Goal: Task Accomplishment & Management: Manage account settings

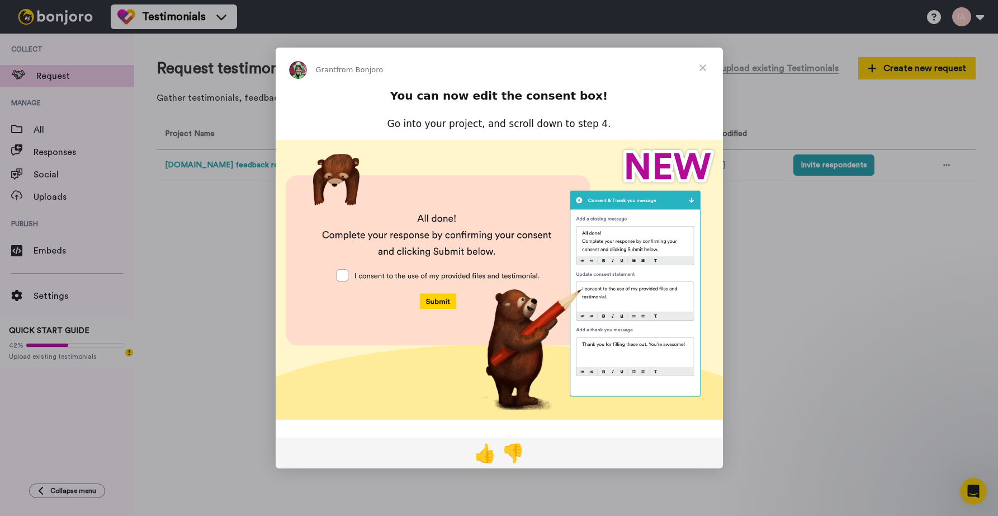
click at [707, 64] on span "Close" at bounding box center [703, 68] width 40 height 40
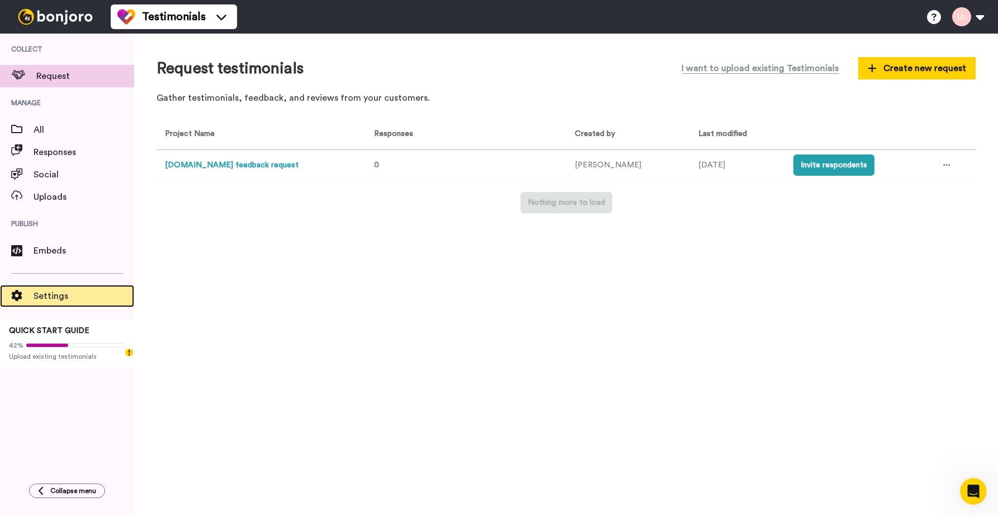
click at [74, 299] on span "Settings" at bounding box center [84, 295] width 101 height 13
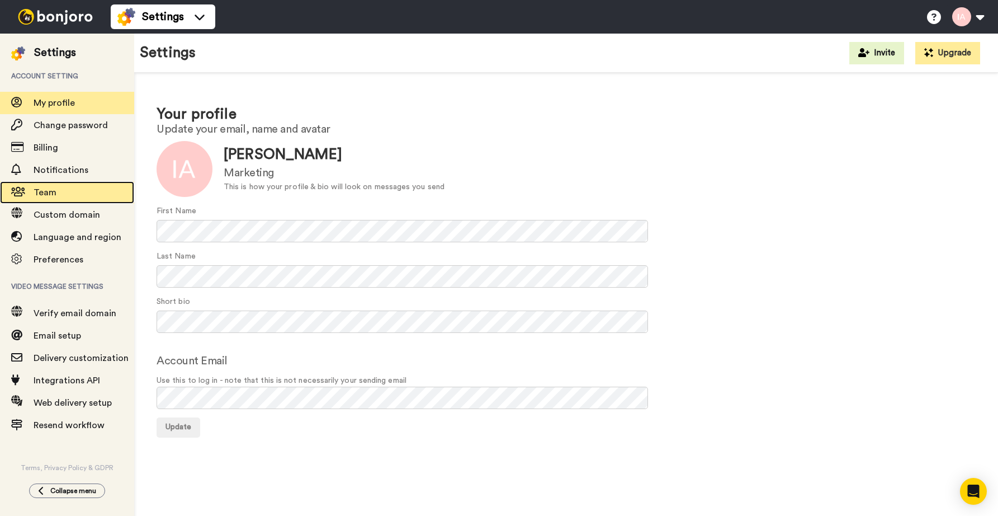
click at [67, 194] on span "Team" at bounding box center [84, 192] width 101 height 13
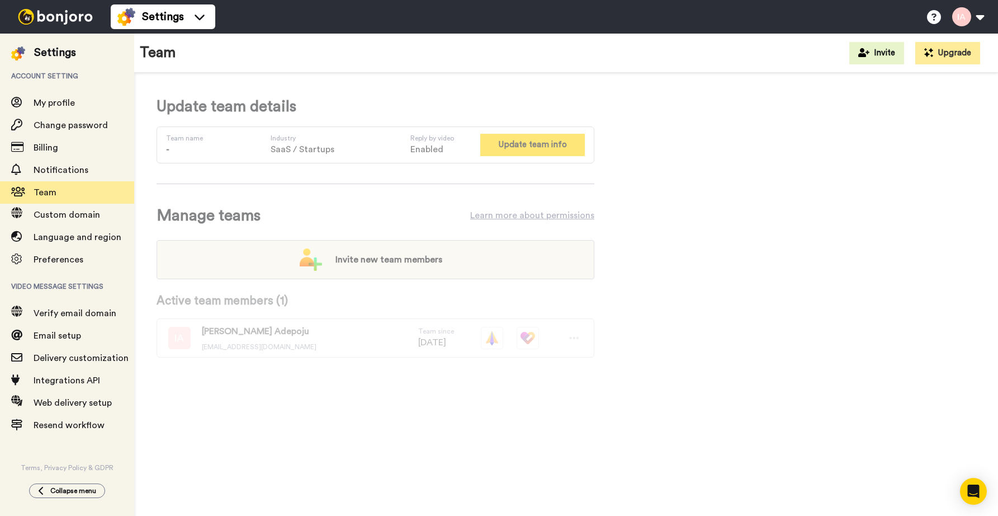
click at [530, 148] on button "Update team info" at bounding box center [533, 145] width 105 height 22
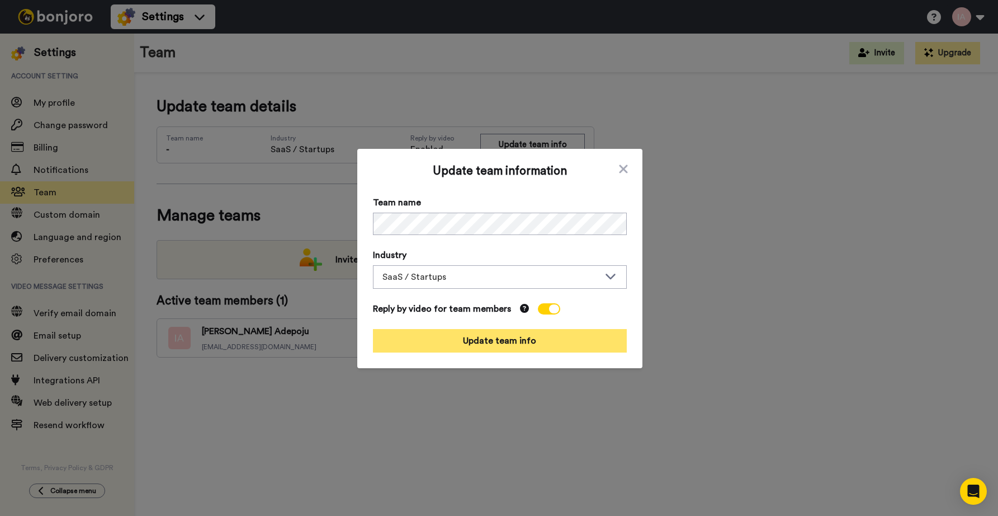
click at [495, 337] on button "Update team info" at bounding box center [500, 340] width 254 height 23
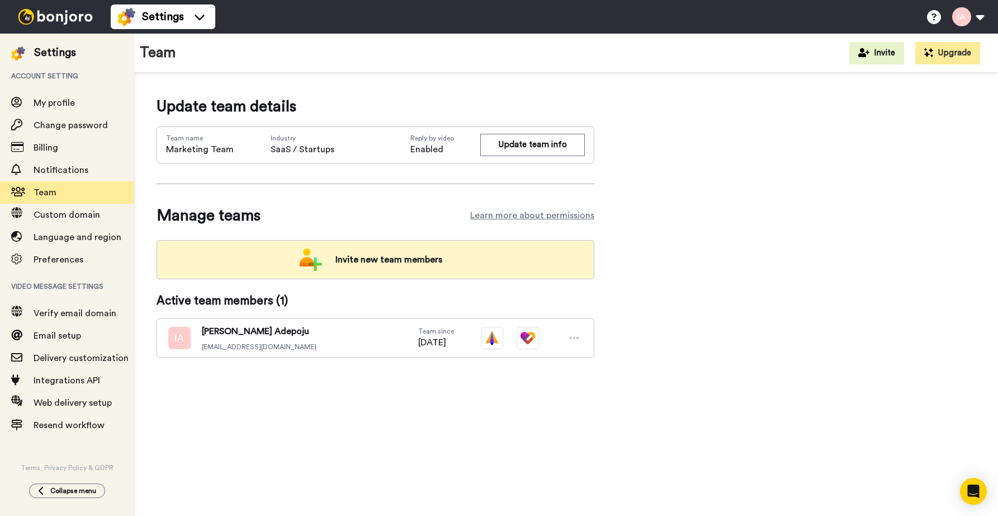
click at [399, 254] on span "Invite new team members" at bounding box center [389, 259] width 125 height 22
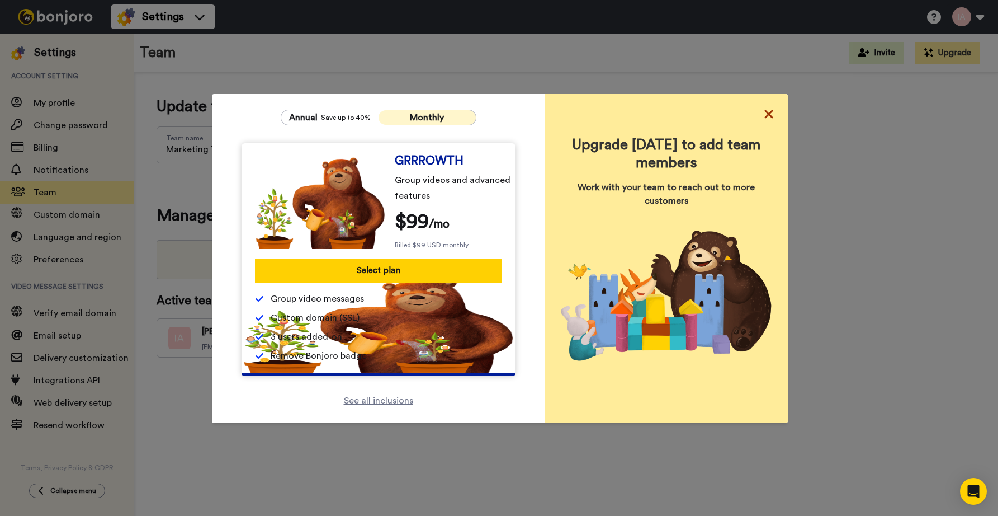
click at [773, 116] on icon at bounding box center [769, 113] width 11 height 13
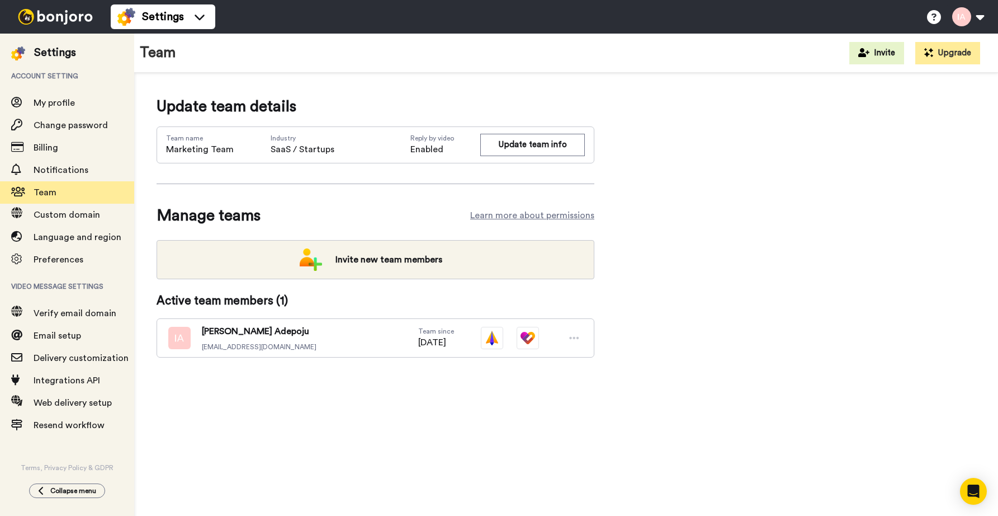
click at [33, 19] on img at bounding box center [55, 17] width 84 height 16
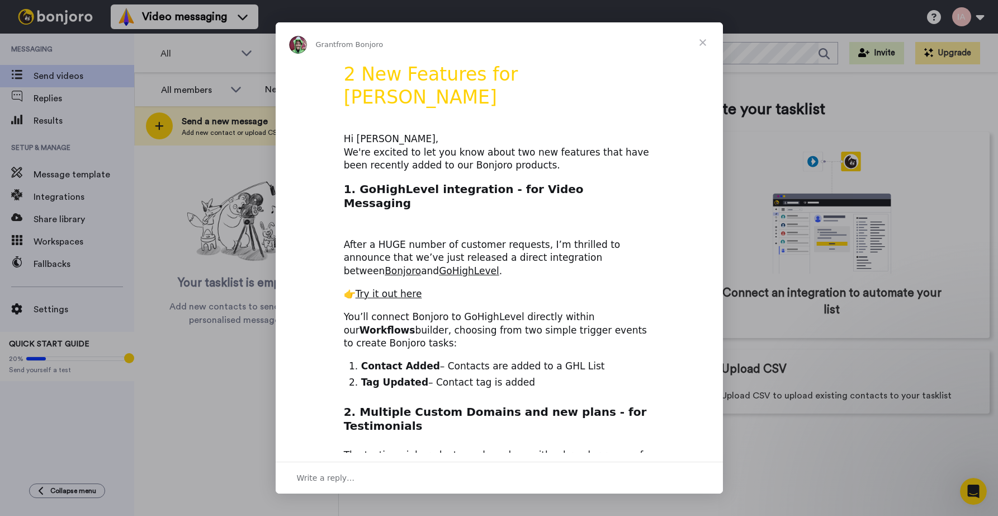
click at [704, 46] on span "Close" at bounding box center [703, 42] width 40 height 40
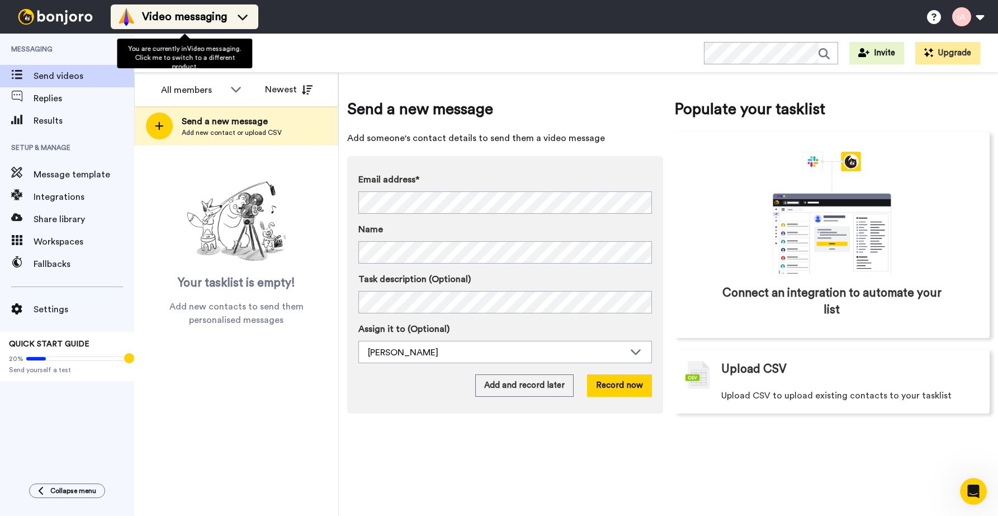
click at [183, 17] on span "Video messaging" at bounding box center [184, 17] width 85 height 16
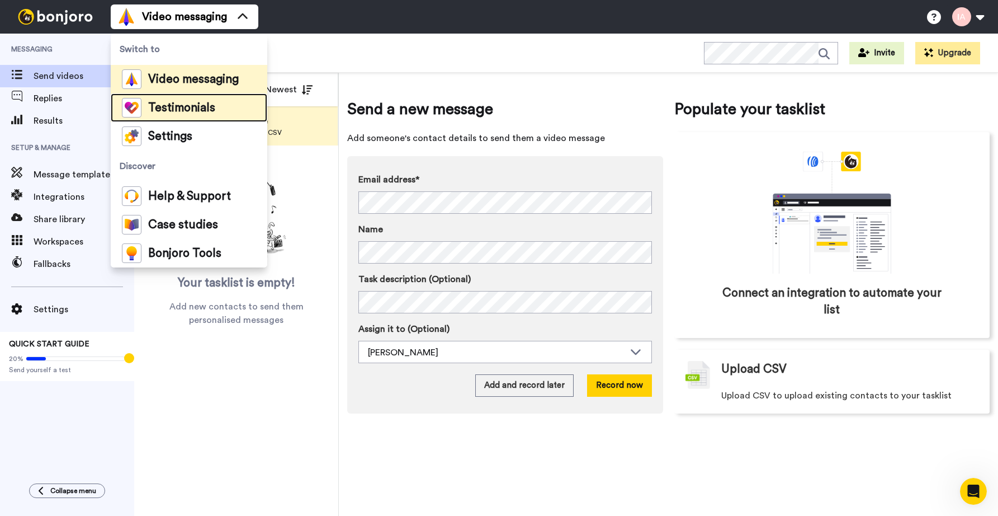
click at [187, 114] on span "Testimonials" at bounding box center [181, 107] width 67 height 11
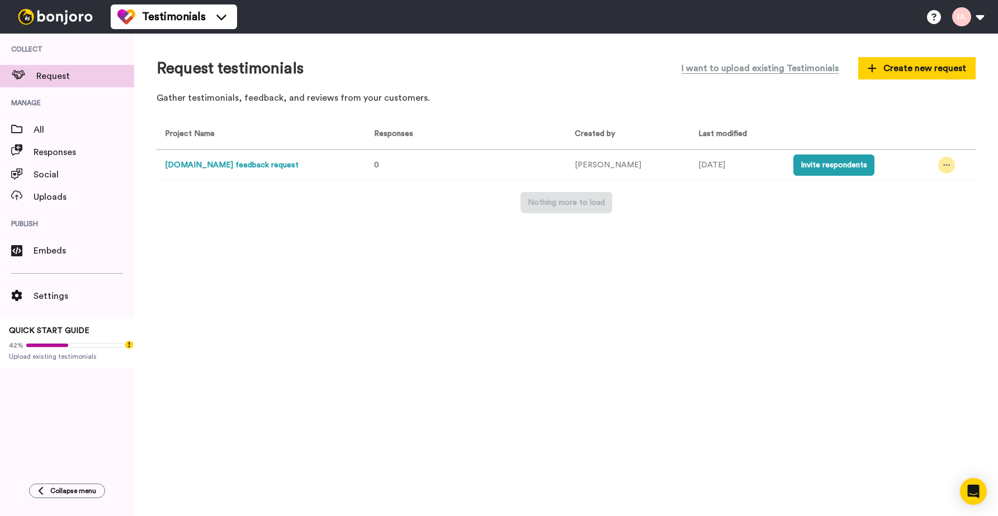
click at [945, 162] on icon at bounding box center [947, 165] width 7 height 8
click at [251, 167] on button "[DOMAIN_NAME] feedback request" at bounding box center [232, 165] width 134 height 12
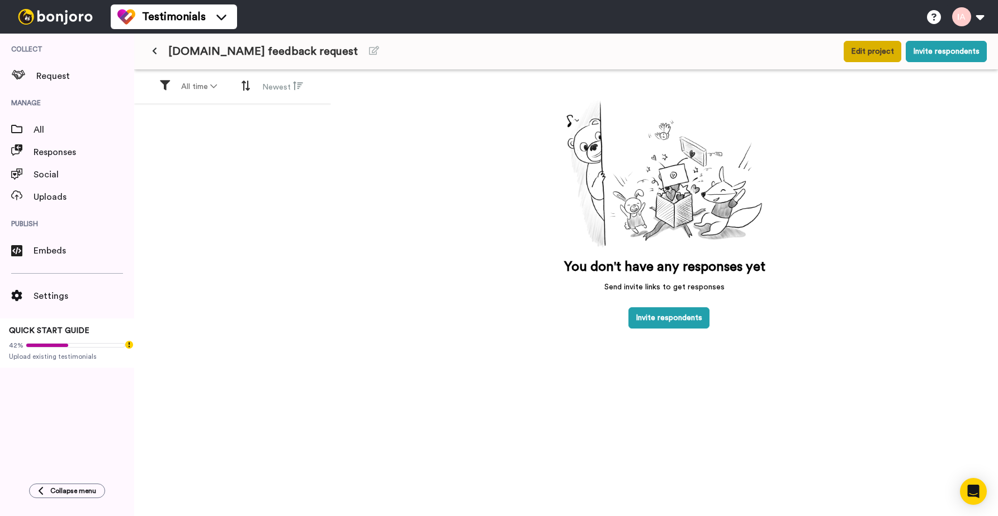
click at [883, 52] on button "Edit project" at bounding box center [873, 51] width 58 height 21
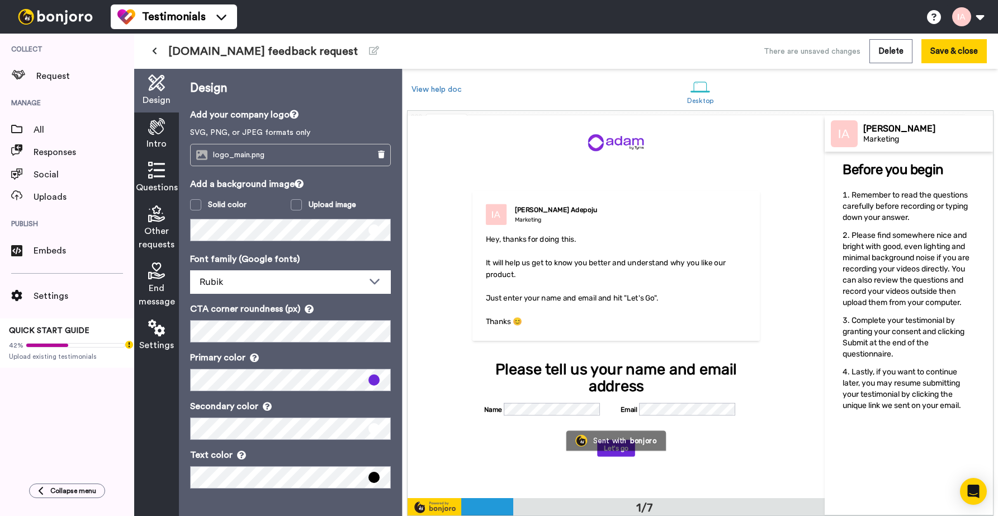
click at [158, 47] on button at bounding box center [154, 51] width 18 height 20
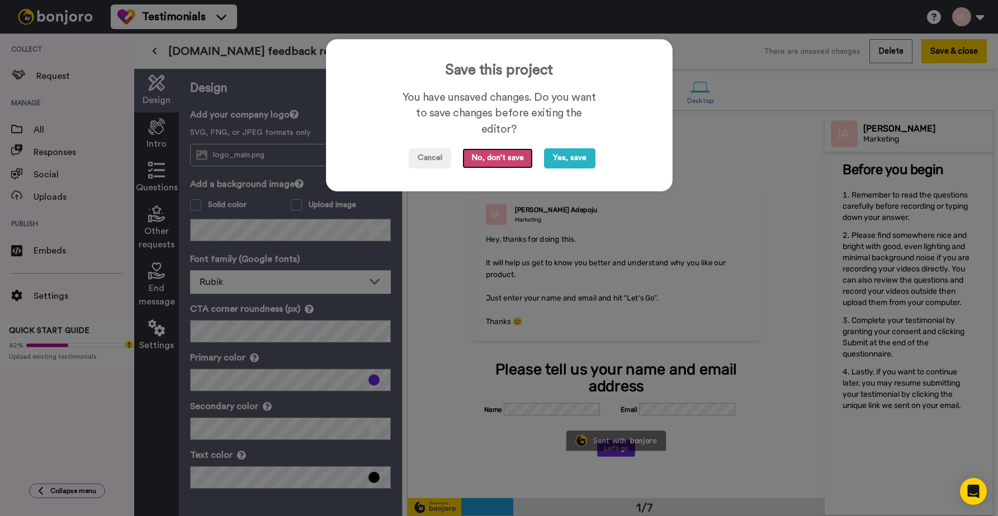
click at [510, 160] on button "No, don't save" at bounding box center [498, 158] width 70 height 20
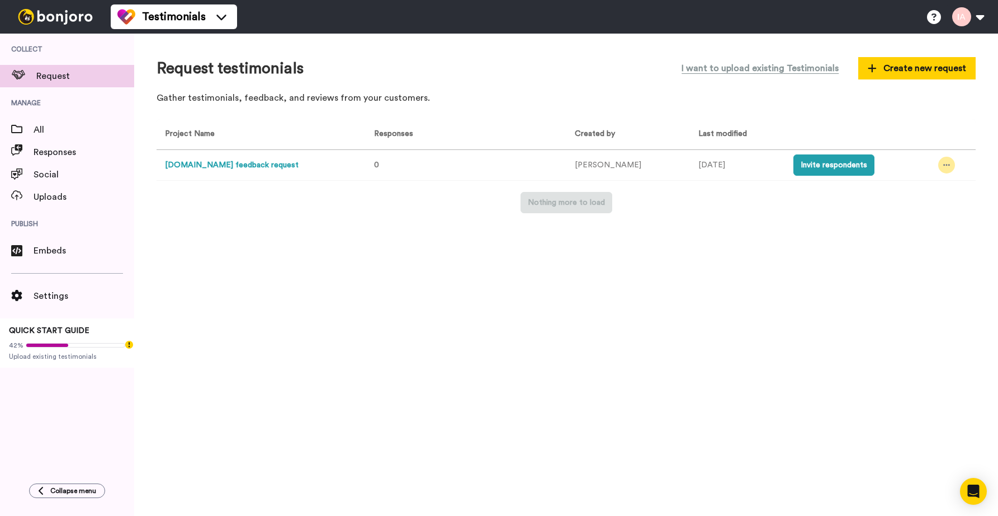
click at [944, 161] on icon at bounding box center [947, 165] width 7 height 8
click at [922, 208] on span "Invite link" at bounding box center [915, 207] width 33 height 8
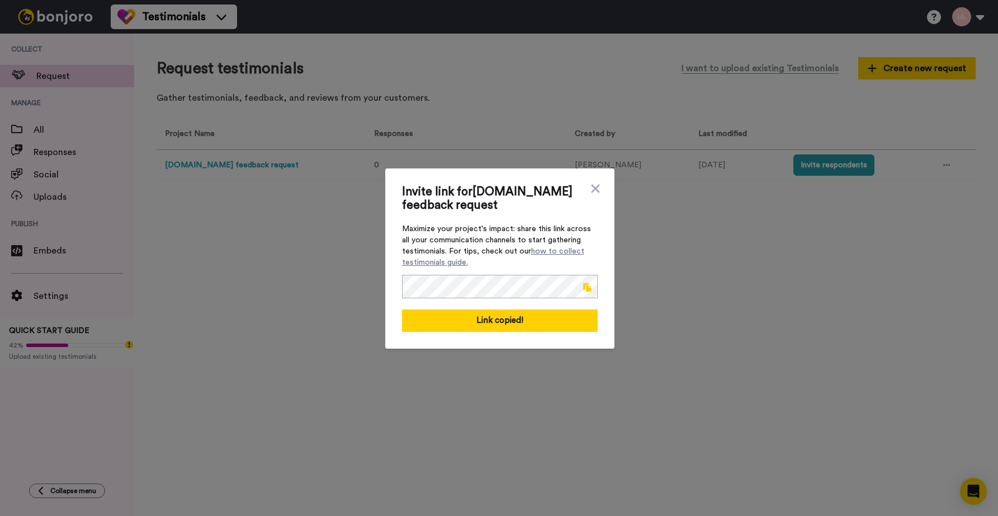
click at [596, 195] on div "Invite link for [DOMAIN_NAME] feedback request Maximize your project's impact: …" at bounding box center [500, 258] width 196 height 147
click at [595, 188] on icon at bounding box center [595, 188] width 8 height 8
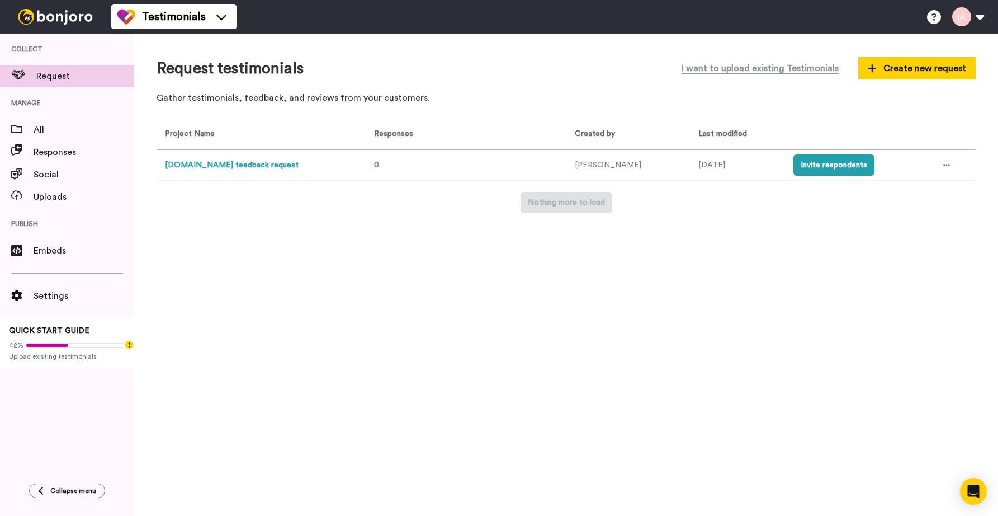
click at [249, 163] on button "[DOMAIN_NAME] feedback request" at bounding box center [232, 165] width 134 height 12
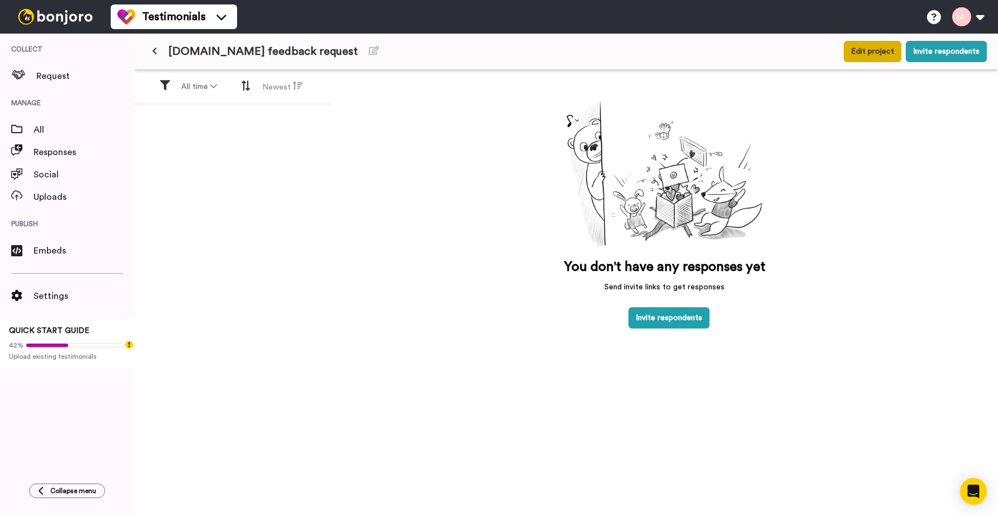
click at [882, 50] on button "Edit project" at bounding box center [873, 51] width 58 height 21
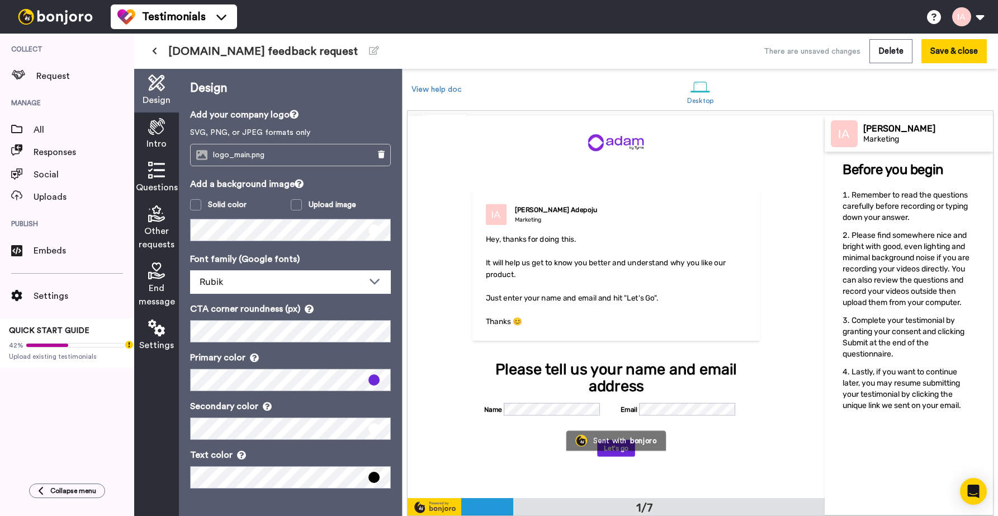
click at [494, 225] on div "[PERSON_NAME] Marketing Hey, thanks for doing this. ﻿ It will help us get to kn…" at bounding box center [617, 265] width 288 height 150
click at [157, 131] on icon at bounding box center [156, 126] width 17 height 17
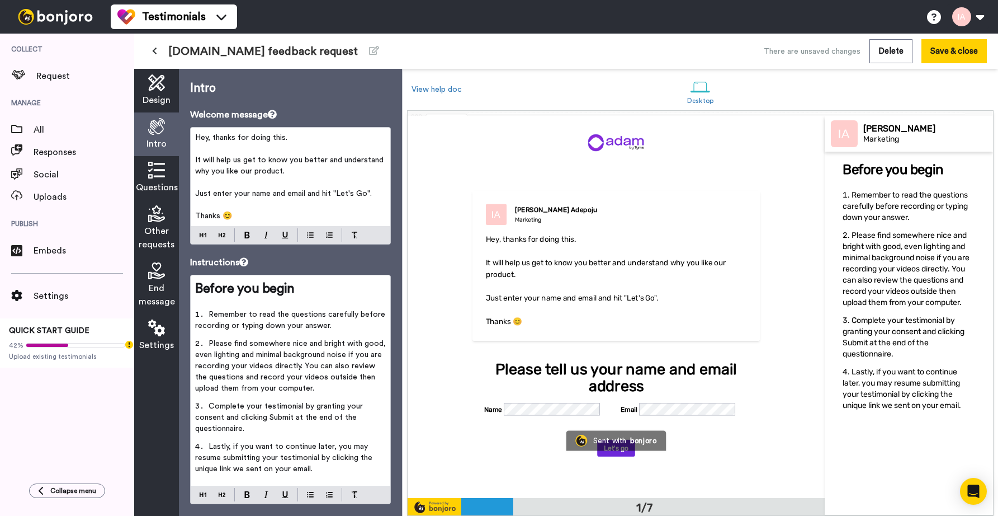
click at [154, 182] on span "Questions" at bounding box center [157, 187] width 42 height 13
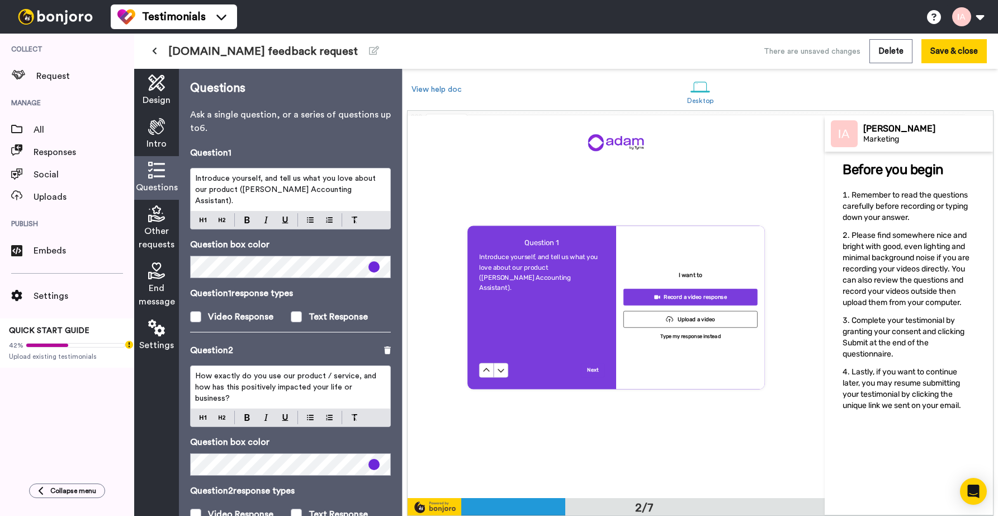
scroll to position [382, 0]
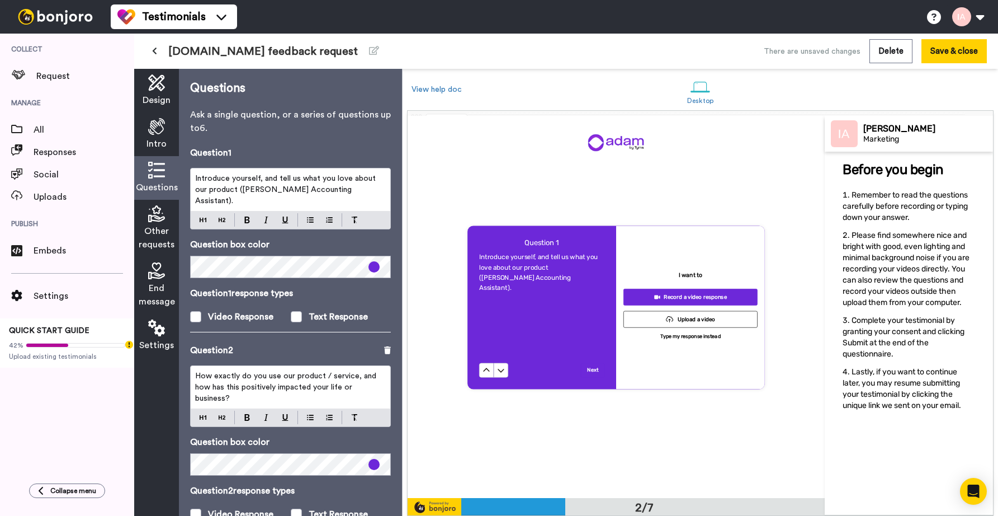
click at [162, 219] on icon at bounding box center [156, 213] width 17 height 17
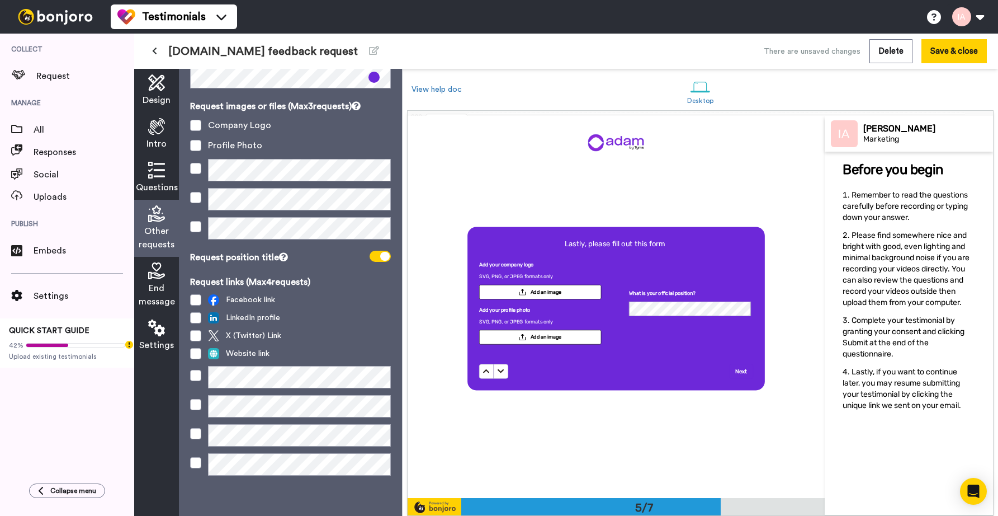
scroll to position [0, 0]
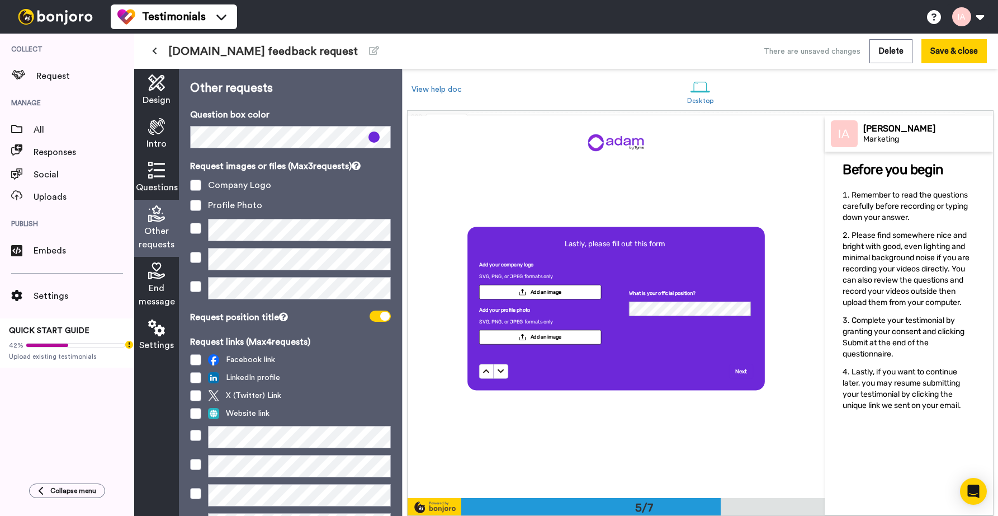
click at [158, 273] on icon at bounding box center [156, 270] width 17 height 17
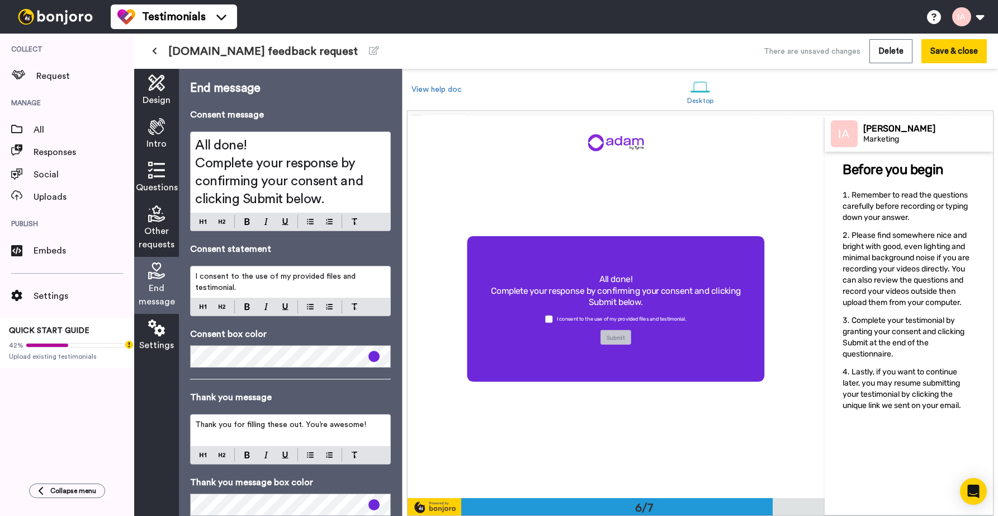
click at [171, 161] on div "Questions" at bounding box center [156, 178] width 45 height 44
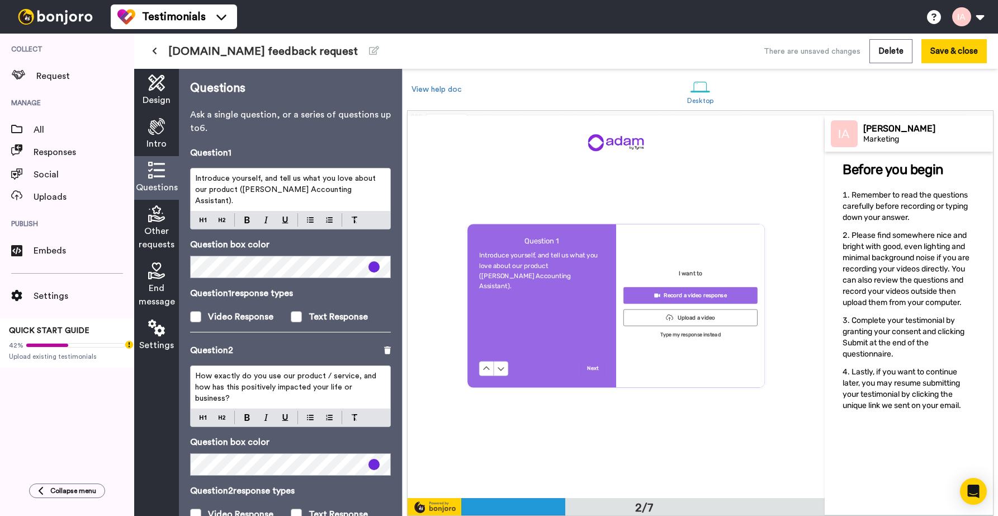
scroll to position [382, 0]
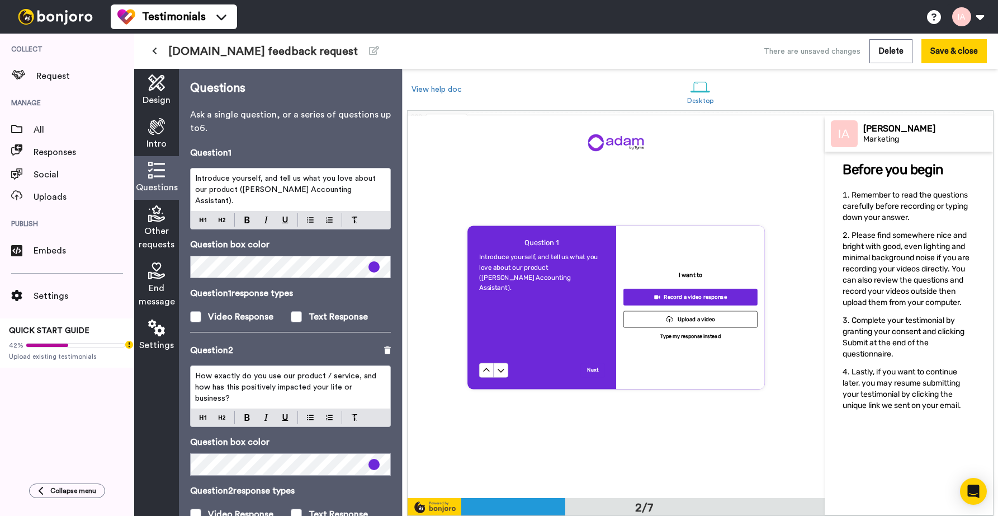
click at [159, 95] on span "Design" at bounding box center [157, 99] width 28 height 13
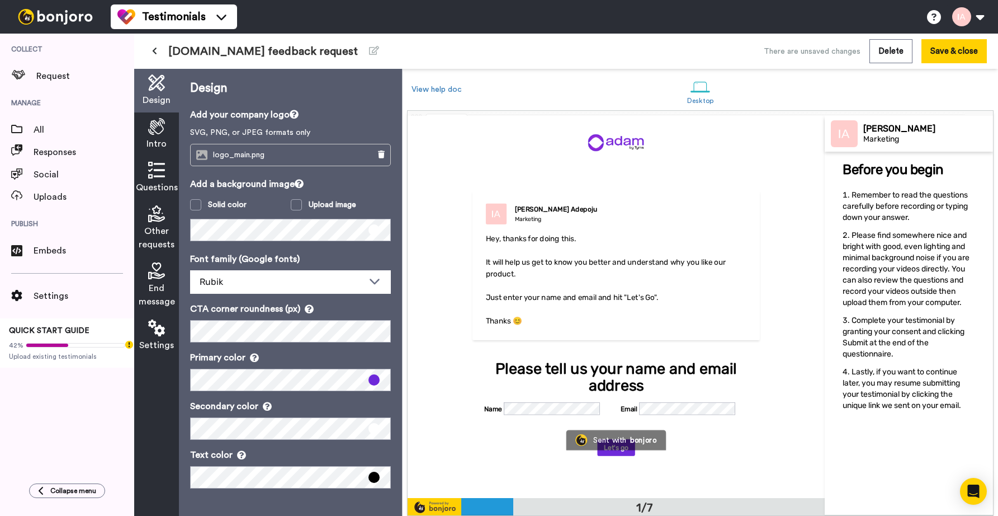
scroll to position [0, 0]
click at [157, 133] on icon at bounding box center [156, 126] width 17 height 17
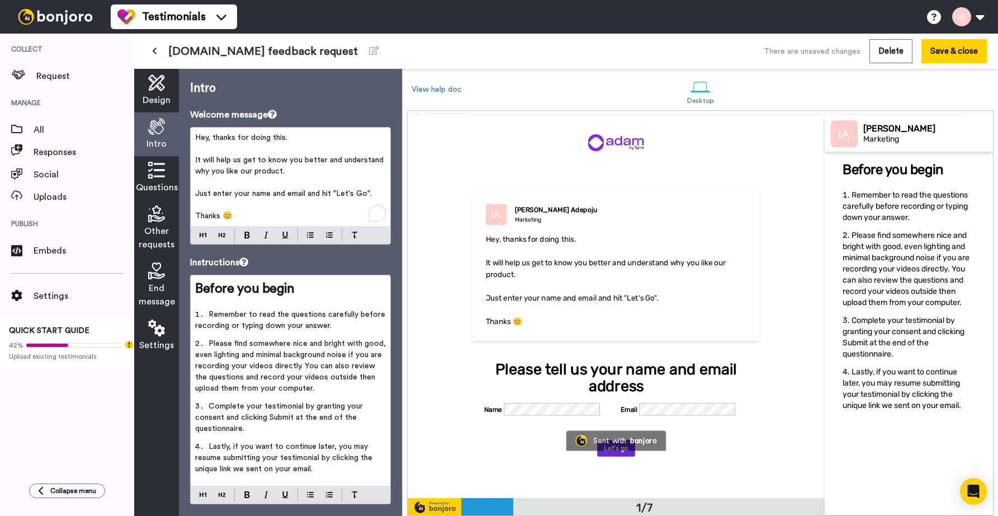
click at [299, 172] on p "It will help us get to know you better and understand why you like our product." at bounding box center [290, 165] width 191 height 22
click at [274, 153] on p "﻿" at bounding box center [290, 148] width 191 height 11
click at [291, 172] on p "It will help us get to know you better and understand why you like our product." at bounding box center [290, 165] width 191 height 22
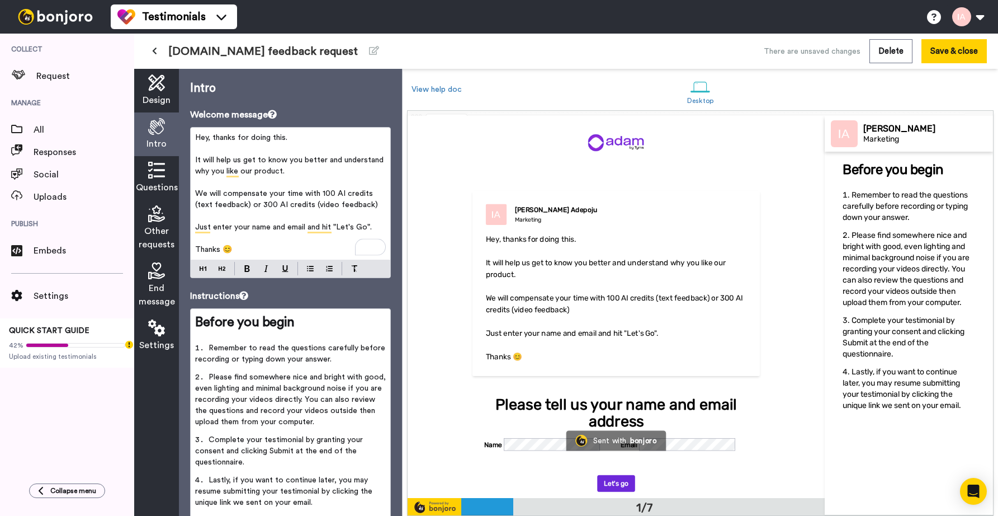
click at [281, 230] on span "Just enter your name and email and hit "Let's Go"." at bounding box center [283, 227] width 177 height 8
click at [375, 205] on p "We will compensate your time with 100 AI credits (text feedback) or 300 AI cred…" at bounding box center [290, 199] width 191 height 22
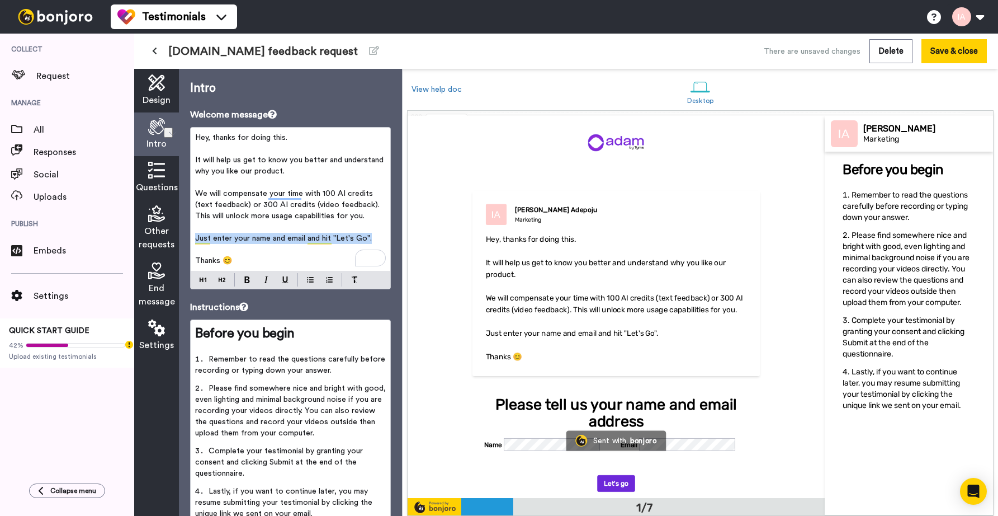
drag, startPoint x: 374, startPoint y: 238, endPoint x: 193, endPoint y: 239, distance: 181.2
click at [193, 239] on div "Hey, thanks for doing this. ﻿ It will help us get to know you better and unders…" at bounding box center [291, 199] width 200 height 143
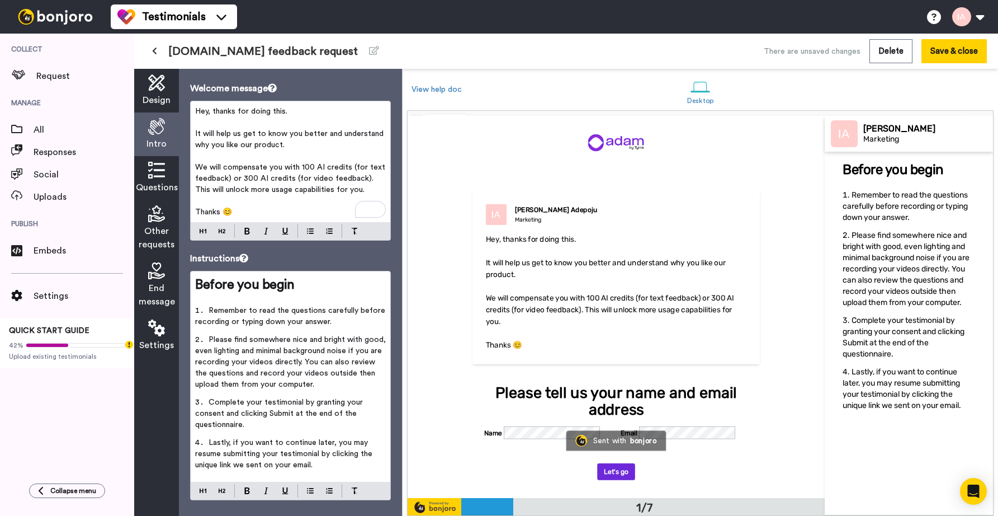
scroll to position [44, 0]
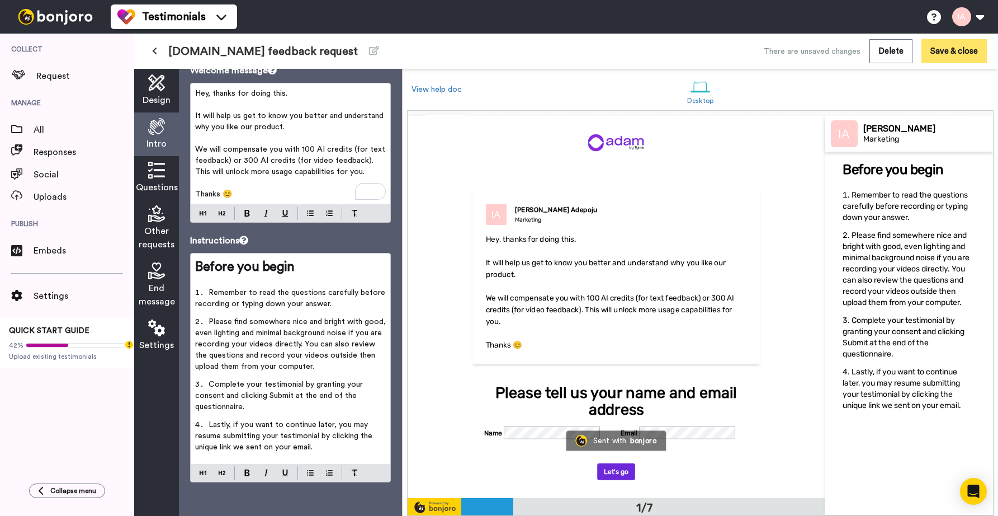
click at [954, 48] on button "Save & close" at bounding box center [954, 51] width 65 height 24
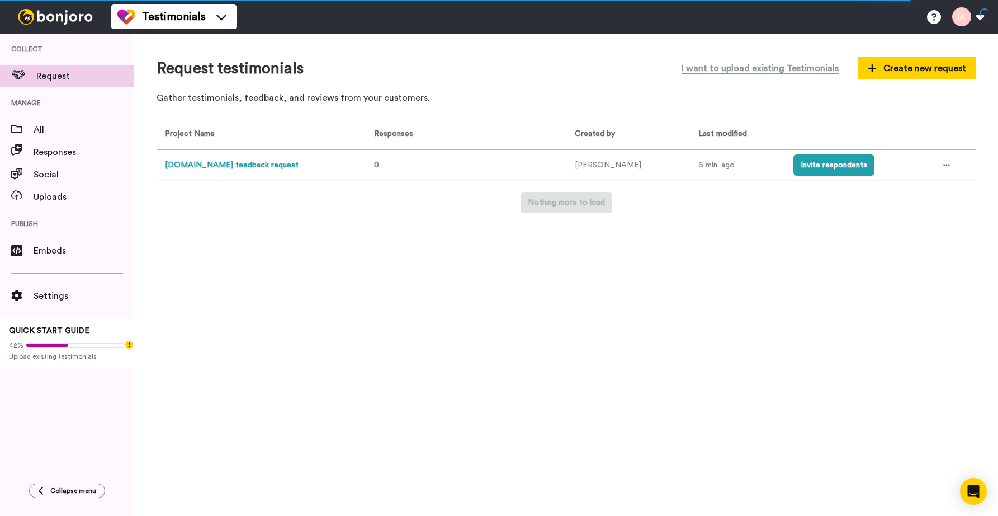
click at [234, 166] on button "[DOMAIN_NAME] feedback request" at bounding box center [232, 165] width 134 height 12
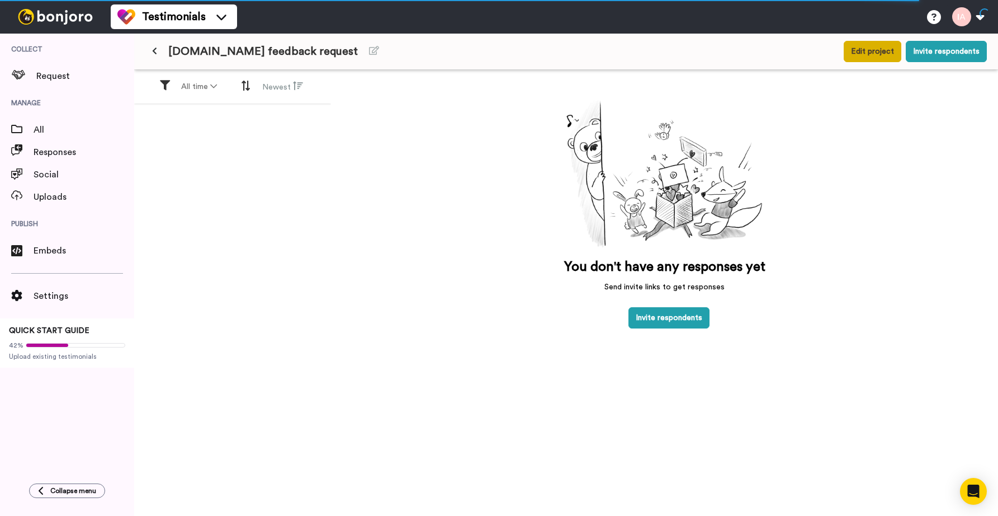
click at [863, 51] on button "Edit project" at bounding box center [873, 51] width 58 height 21
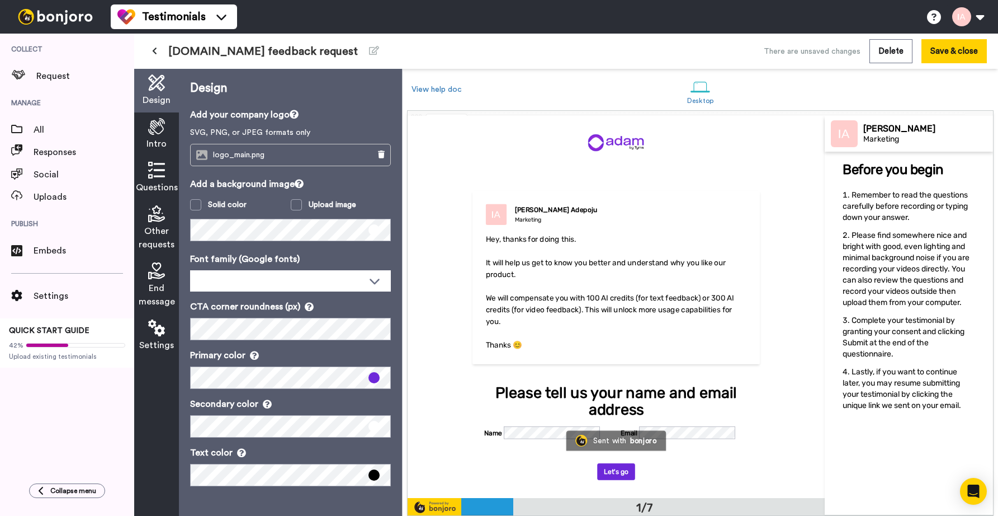
click at [656, 303] on p "We will compensate you with 100 AI credits (for text feedback) or 300 AI credit…" at bounding box center [616, 309] width 261 height 35
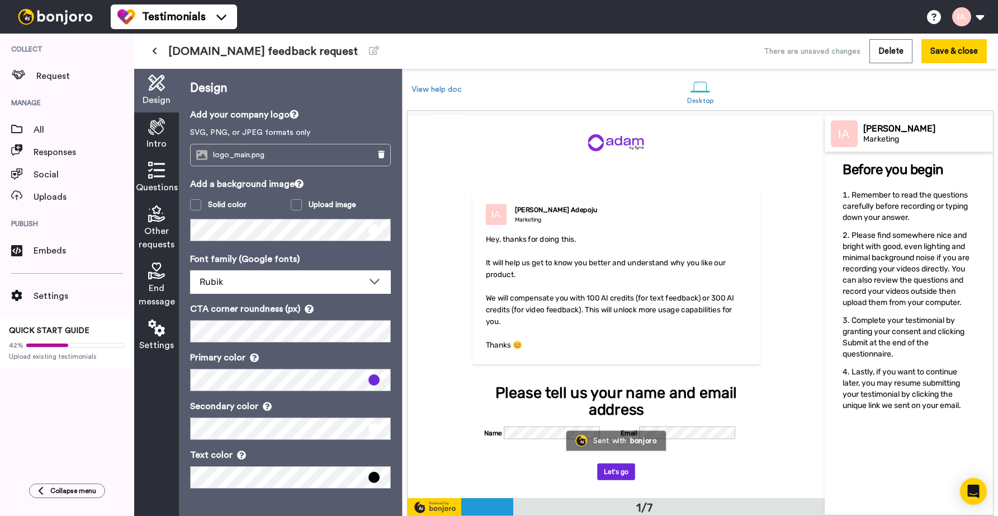
click at [153, 135] on div "Intro" at bounding box center [156, 134] width 45 height 44
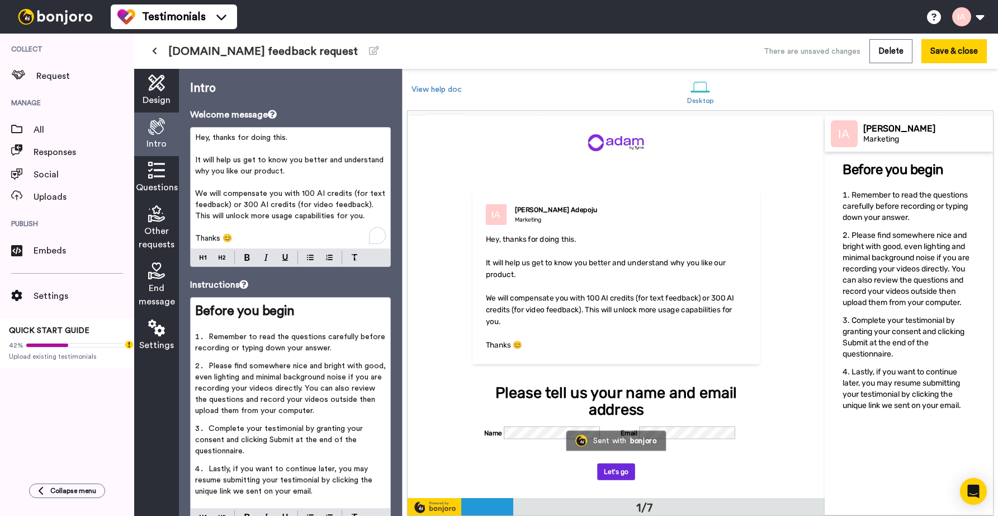
click at [228, 205] on span "We will compensate you with 100 AI credits (for text feedback) or 300 AI credit…" at bounding box center [291, 205] width 192 height 30
click at [159, 89] on icon at bounding box center [156, 82] width 17 height 17
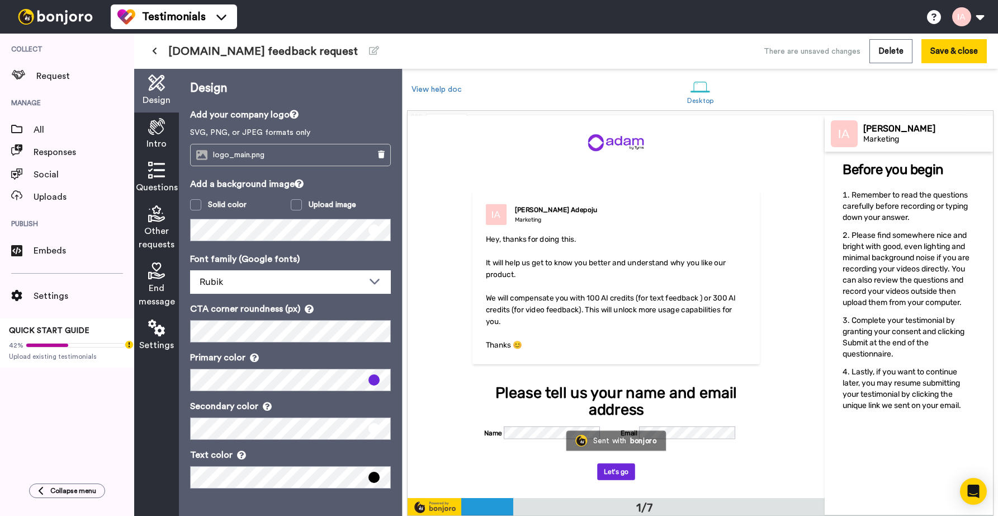
click at [152, 134] on icon at bounding box center [156, 126] width 17 height 17
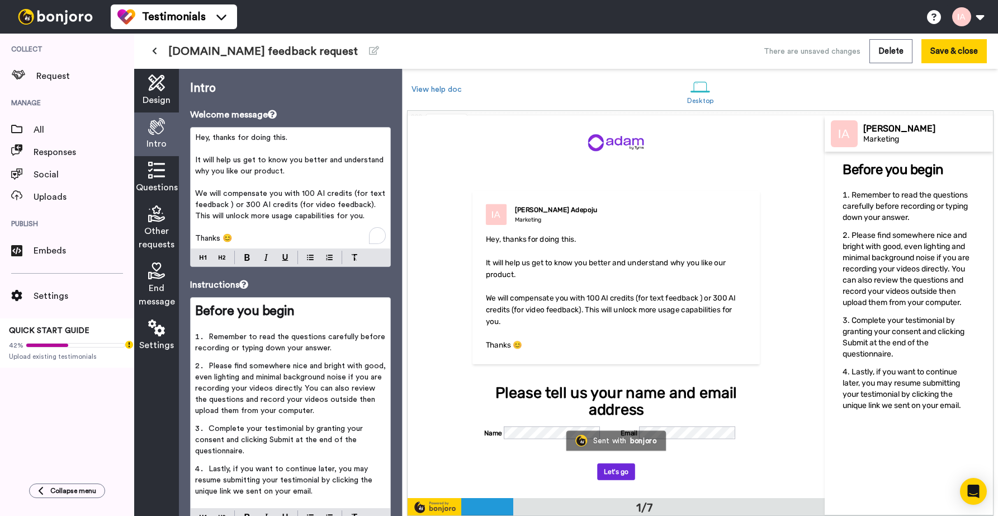
click at [362, 204] on span "We will compensate you with 100 AI credits (for text feedback ) or 300 AI credi…" at bounding box center [291, 205] width 192 height 30
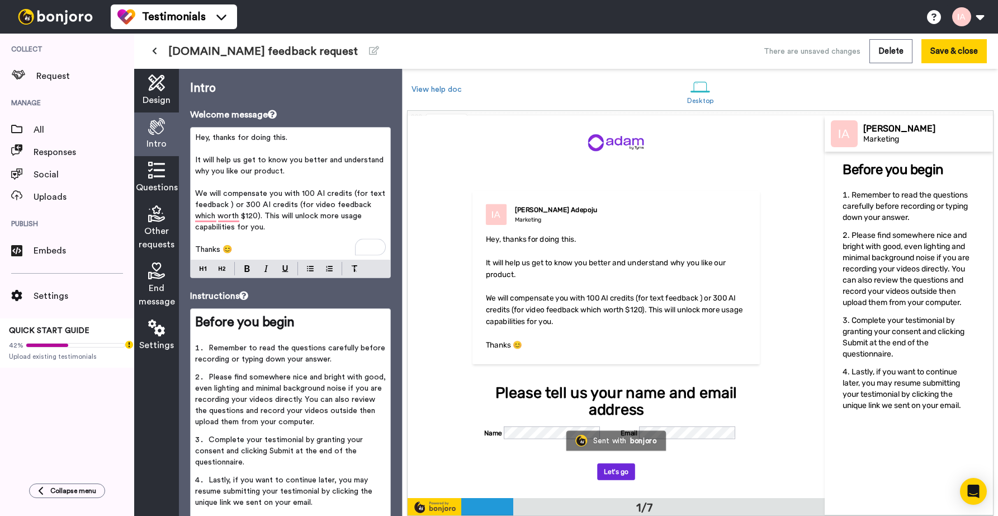
click at [229, 204] on span "We will compensate you with 100 AI credits (for text feedback ) or 300 AI credi…" at bounding box center [291, 210] width 192 height 41
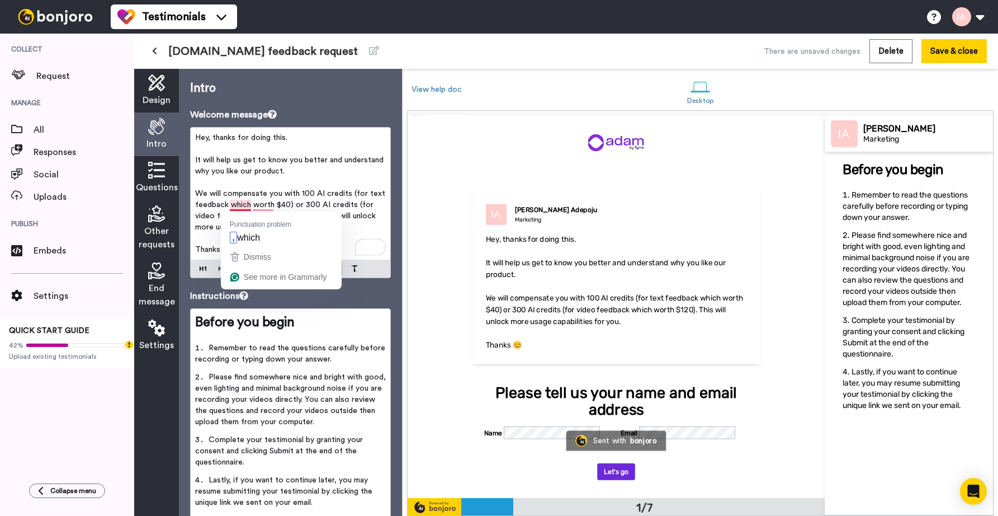
click at [245, 172] on span "It will help us get to know you better and understand why you like our product." at bounding box center [290, 165] width 191 height 19
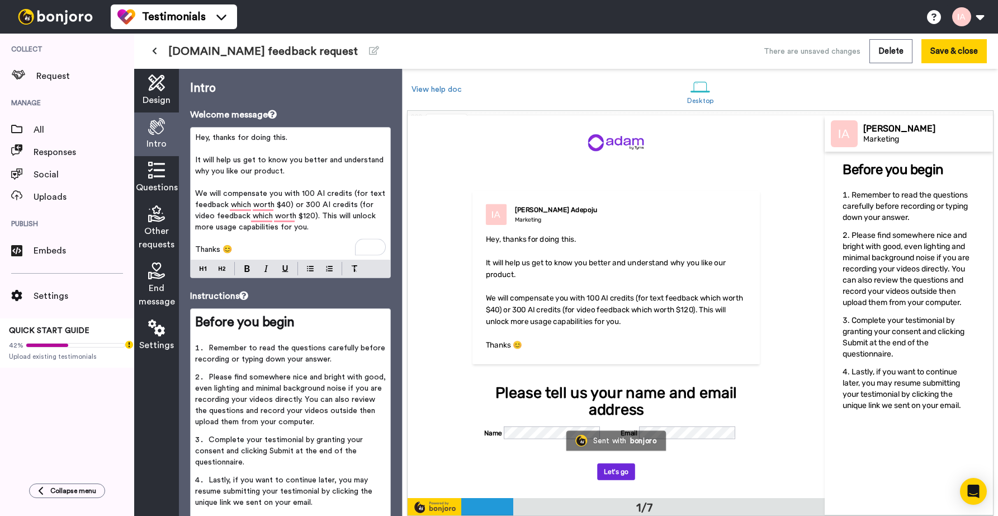
click at [243, 244] on p "Thanks 😊" at bounding box center [290, 249] width 191 height 11
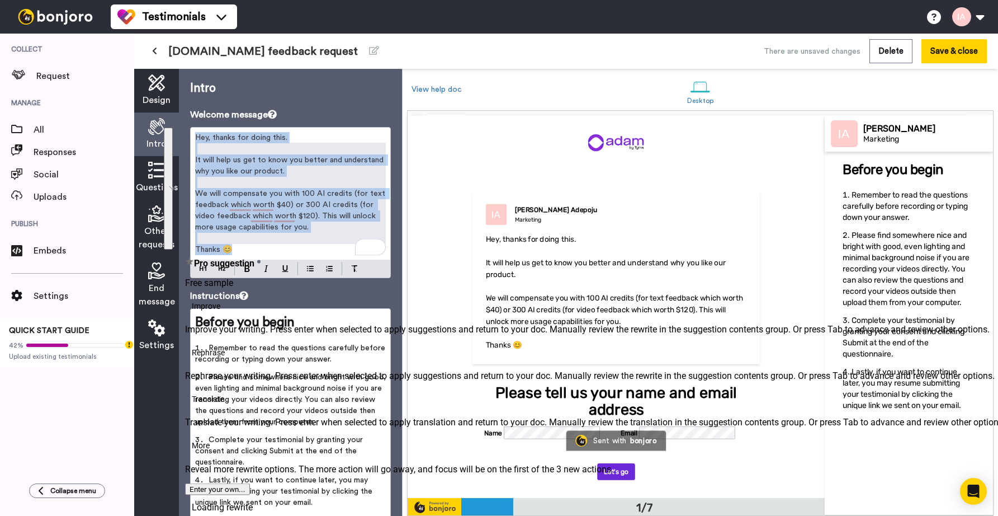
click at [173, 180] on button "See rewrite suggestions" at bounding box center [168, 189] width 9 height 122
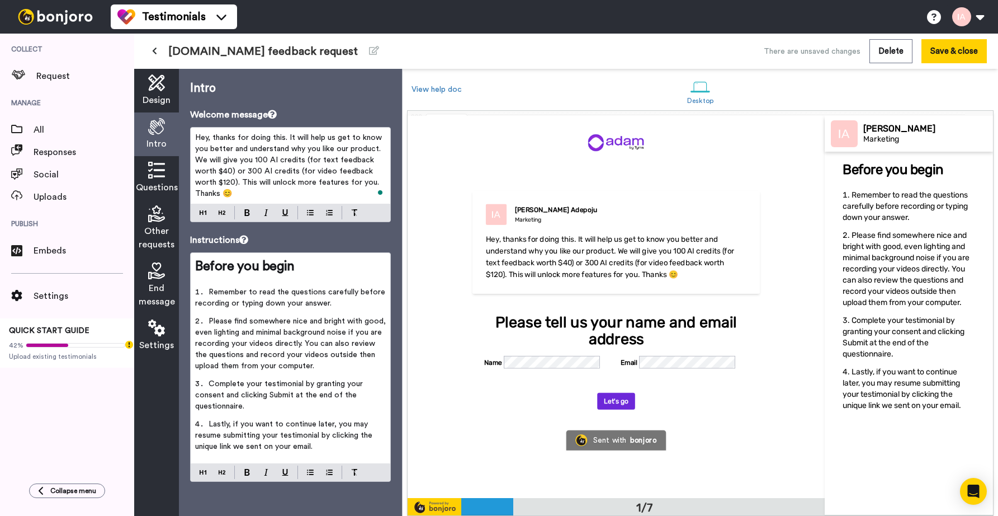
click at [288, 138] on span "Hey, thanks for doing this. It will help us get to know you better and understa…" at bounding box center [289, 166] width 189 height 64
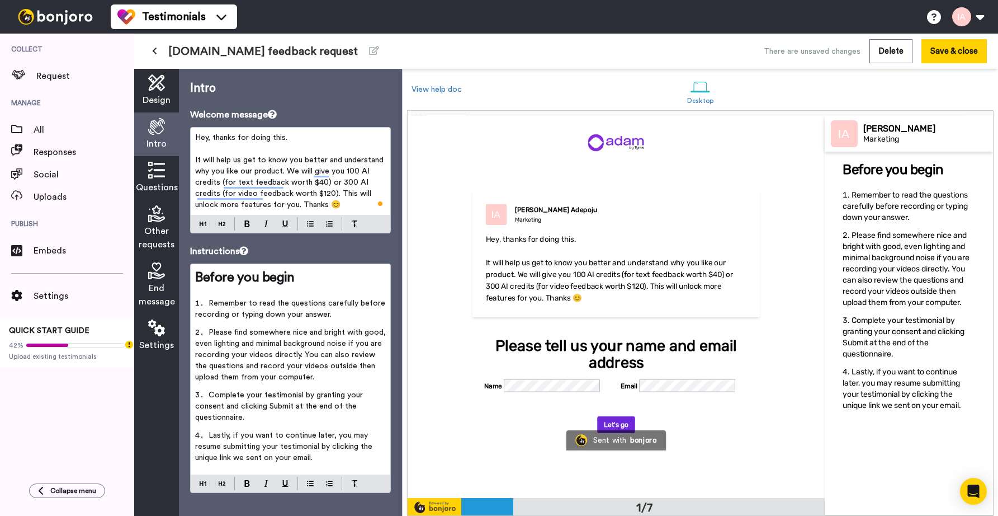
click at [311, 194] on span "It will help us get to know you better and understand why you like our product.…" at bounding box center [290, 182] width 191 height 53
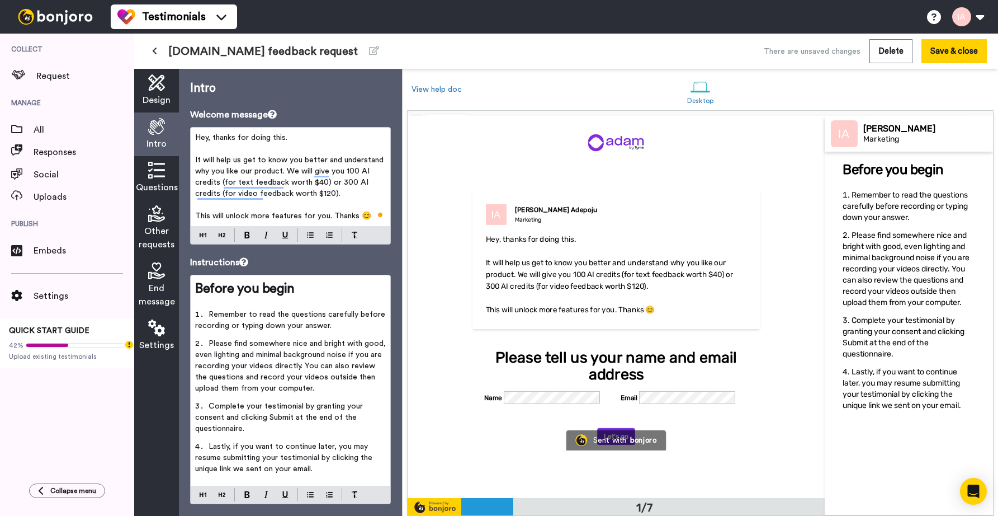
click at [286, 169] on span "It will help us get to know you better and understand why you like our product.…" at bounding box center [290, 176] width 191 height 41
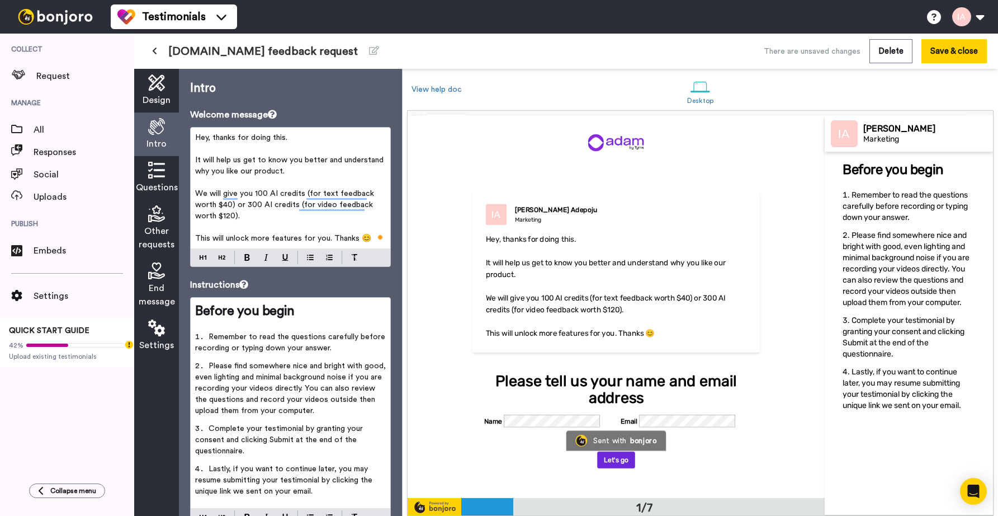
click at [306, 174] on p "It will help us get to know you better and understand why you like our product." at bounding box center [290, 165] width 191 height 22
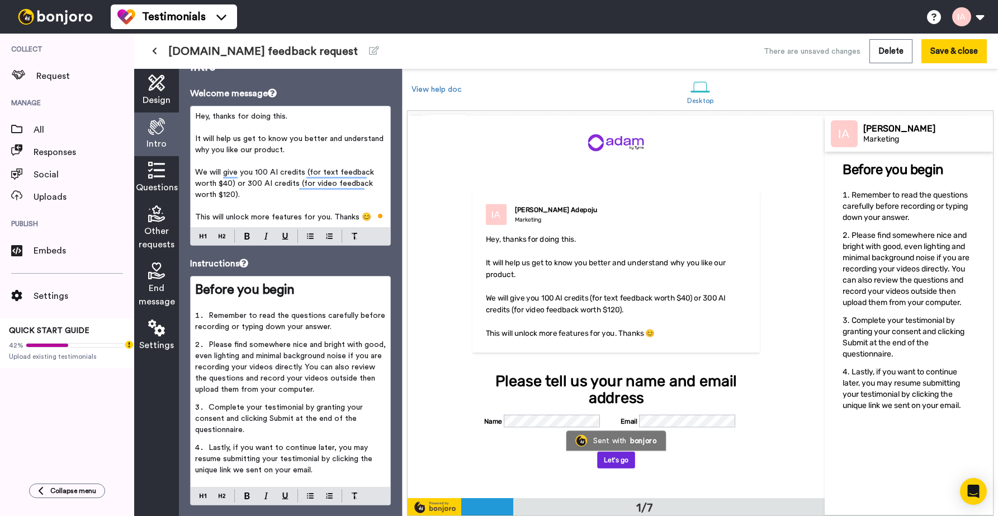
scroll to position [44, 0]
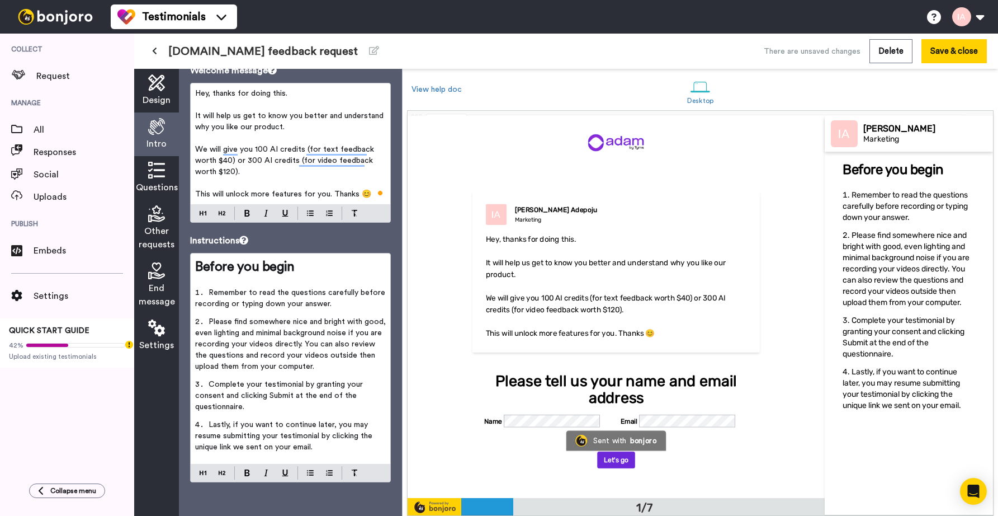
click at [302, 180] on p "﻿" at bounding box center [290, 182] width 191 height 11
click at [331, 191] on span "This will unlock more features for you. Thanks 😊" at bounding box center [283, 194] width 176 height 8
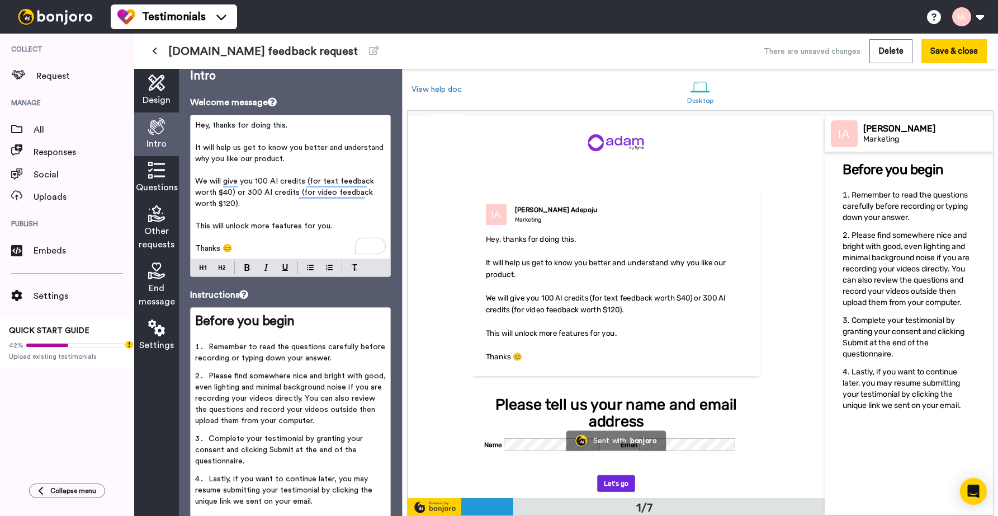
scroll to position [0, 0]
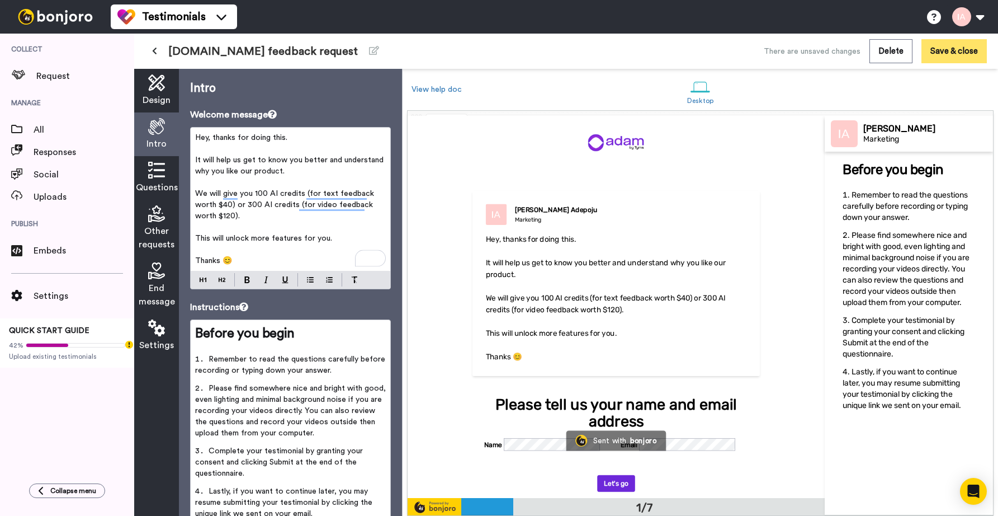
click at [947, 56] on button "Save & close" at bounding box center [954, 51] width 65 height 24
